Goal: Browse casually

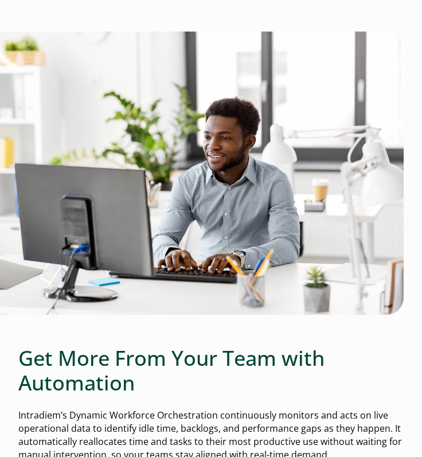
scroll to position [288, 0]
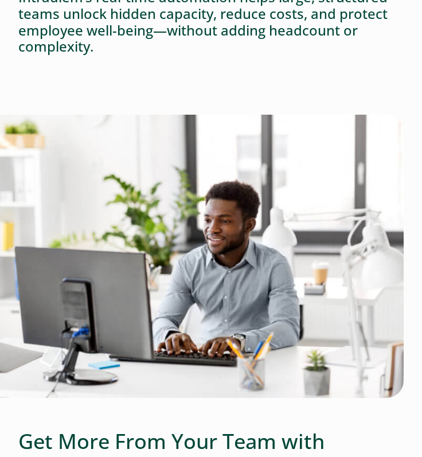
scroll to position [202, 0]
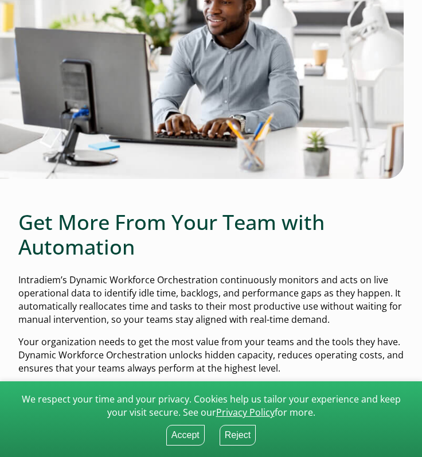
scroll to position [430, 0]
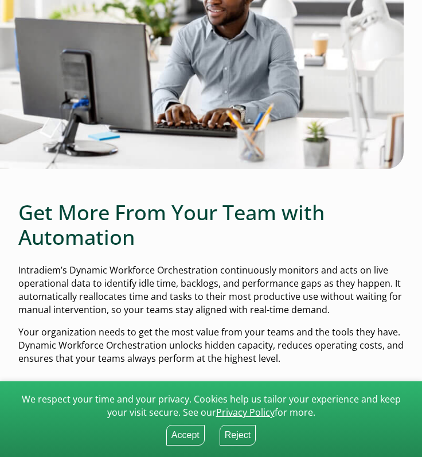
click at [179, 432] on button "Accept" at bounding box center [185, 435] width 38 height 21
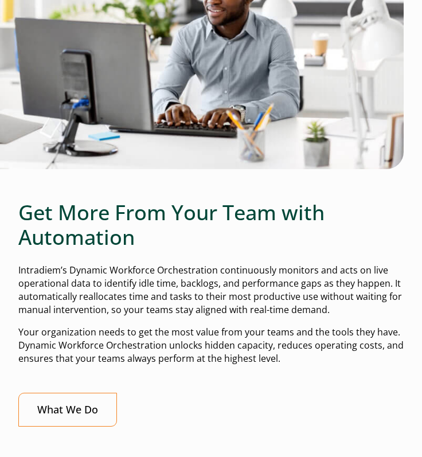
click at [291, 264] on p "Intradiem’s Dynamic Workforce Orchestration continuously monitors and acts on l…" at bounding box center [210, 290] width 385 height 53
